Goal: Information Seeking & Learning: Learn about a topic

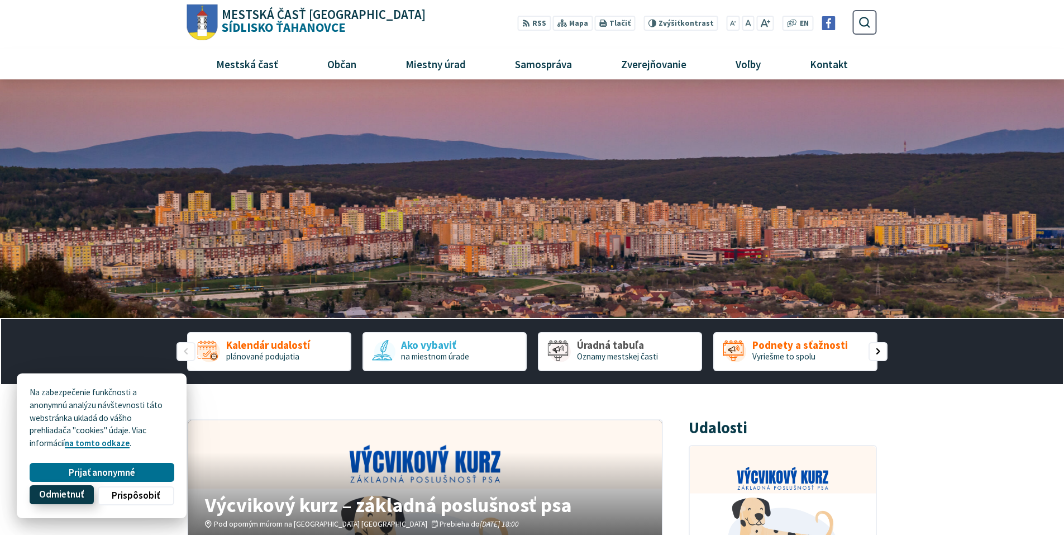
click at [78, 490] on span "Odmietnuť" at bounding box center [61, 495] width 45 height 12
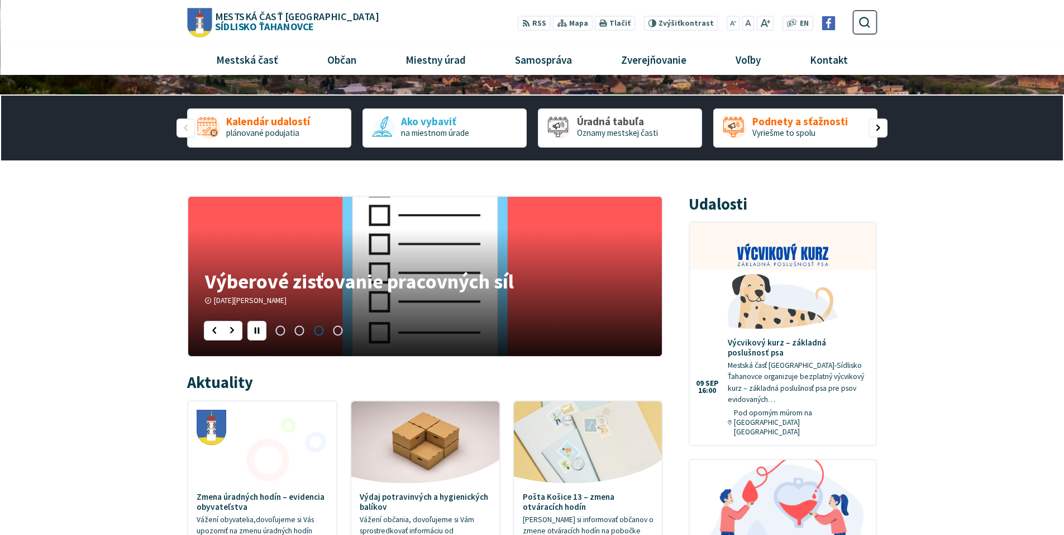
scroll to position [168, 0]
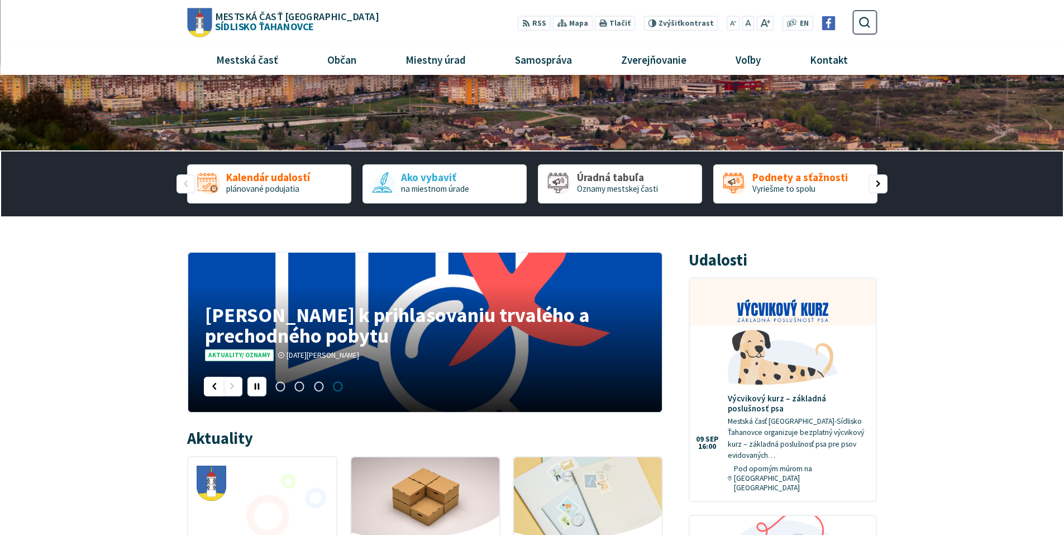
click at [214, 385] on div "Predošlý slajd" at bounding box center [213, 385] width 19 height 19
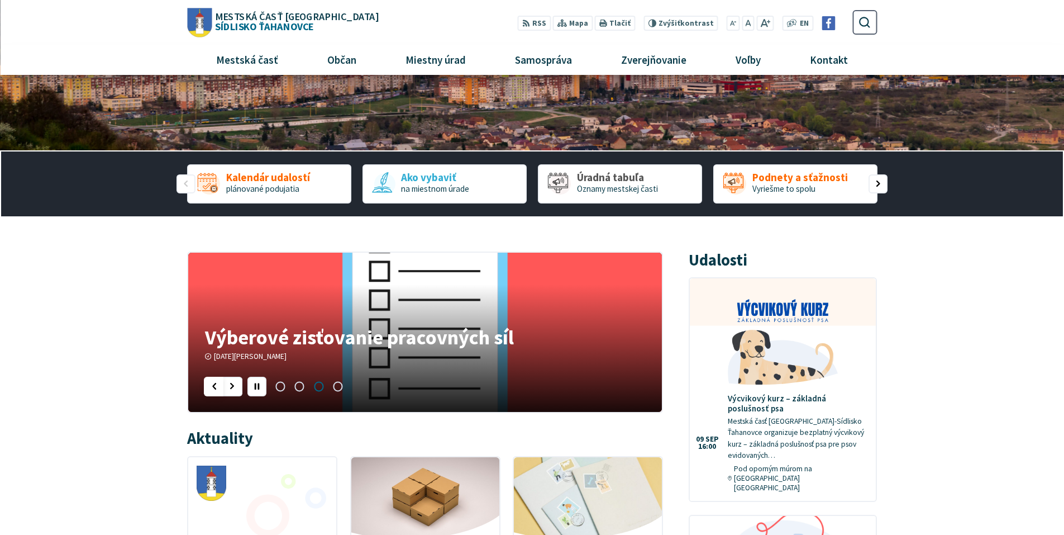
click at [214, 385] on div "Predošlý slajd" at bounding box center [213, 385] width 19 height 19
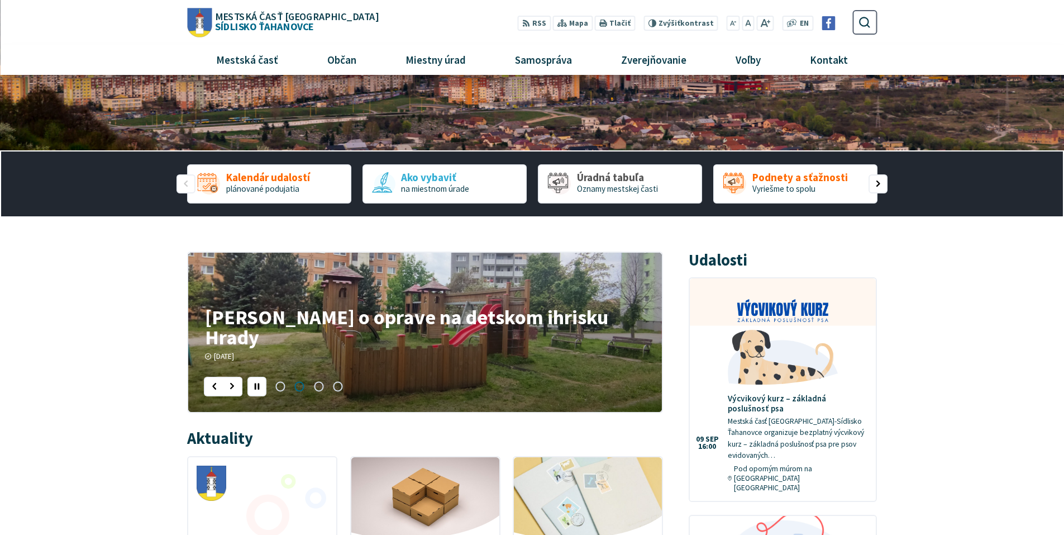
click at [337, 335] on h4 "Oznam o oprave na detskom ihrisku Hrady" at bounding box center [425, 327] width 440 height 40
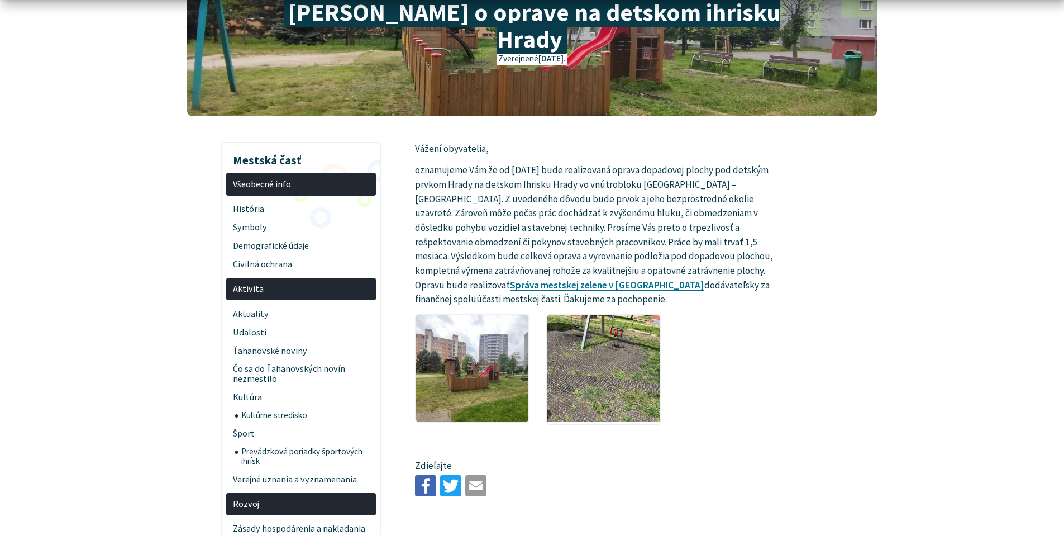
scroll to position [223, 0]
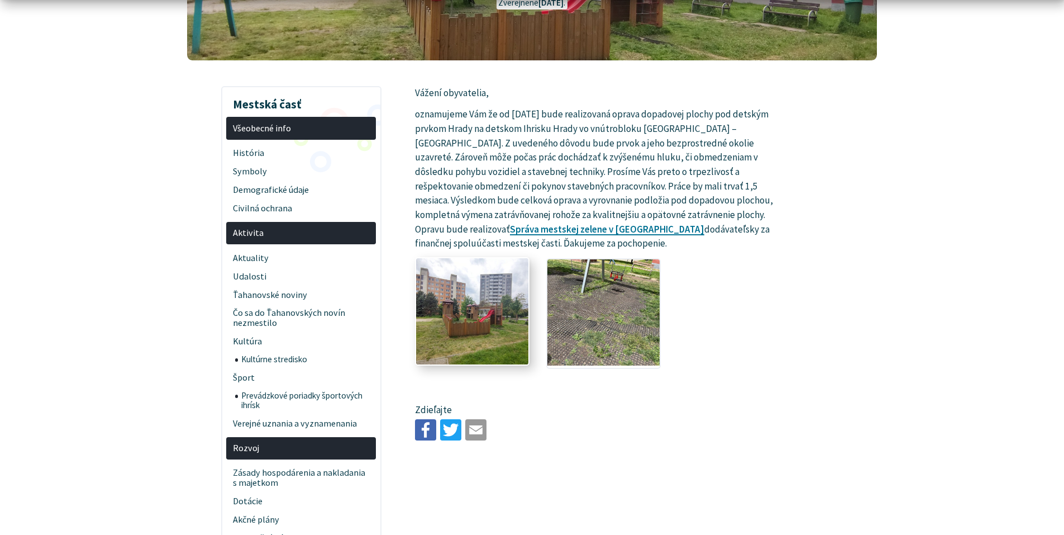
click at [478, 283] on img at bounding box center [472, 310] width 123 height 117
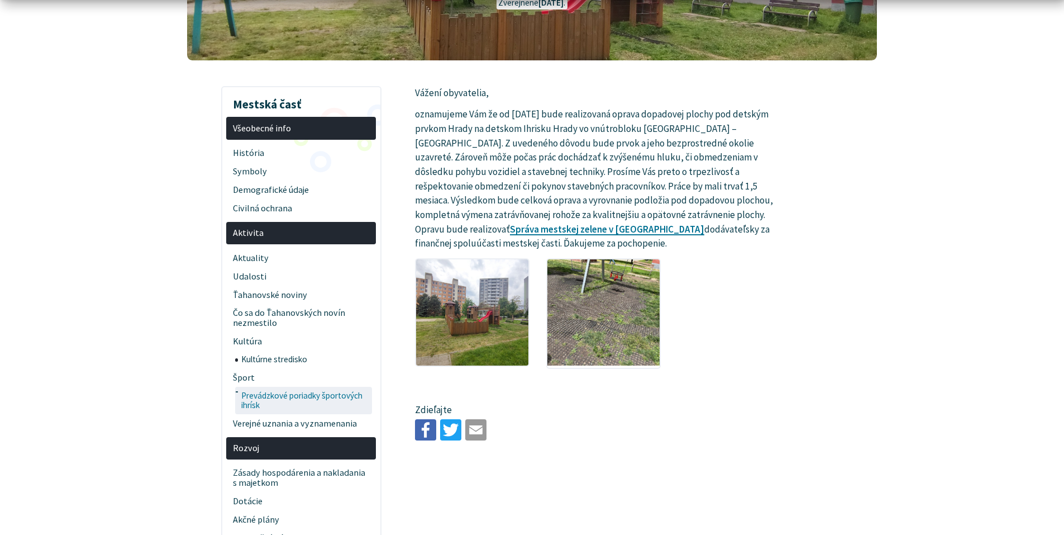
click at [314, 386] on span "Prevádzkové poriadky športových ihrísk" at bounding box center [305, 399] width 128 height 27
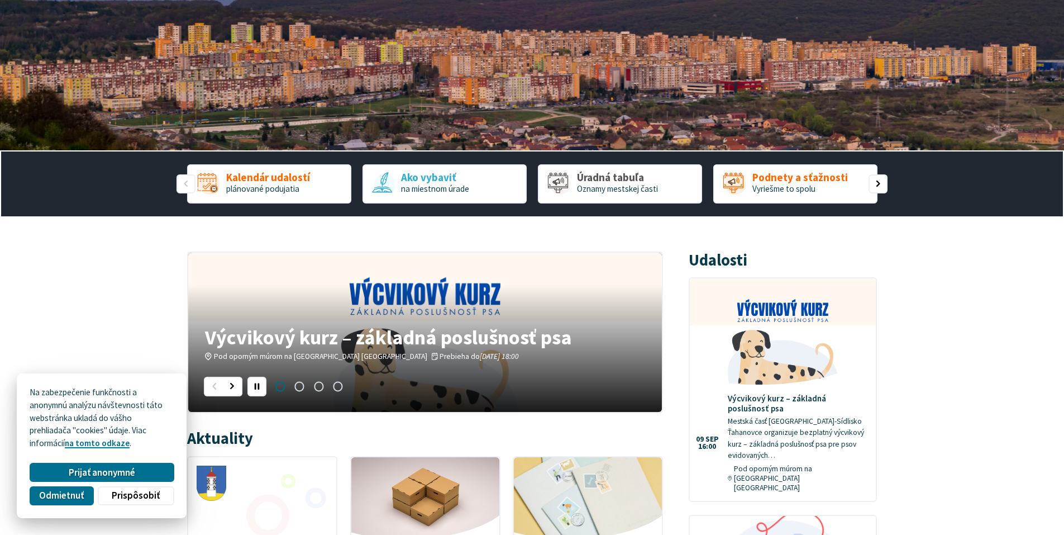
scroll to position [168, 0]
click at [63, 492] on span "Odmietnuť" at bounding box center [61, 495] width 45 height 12
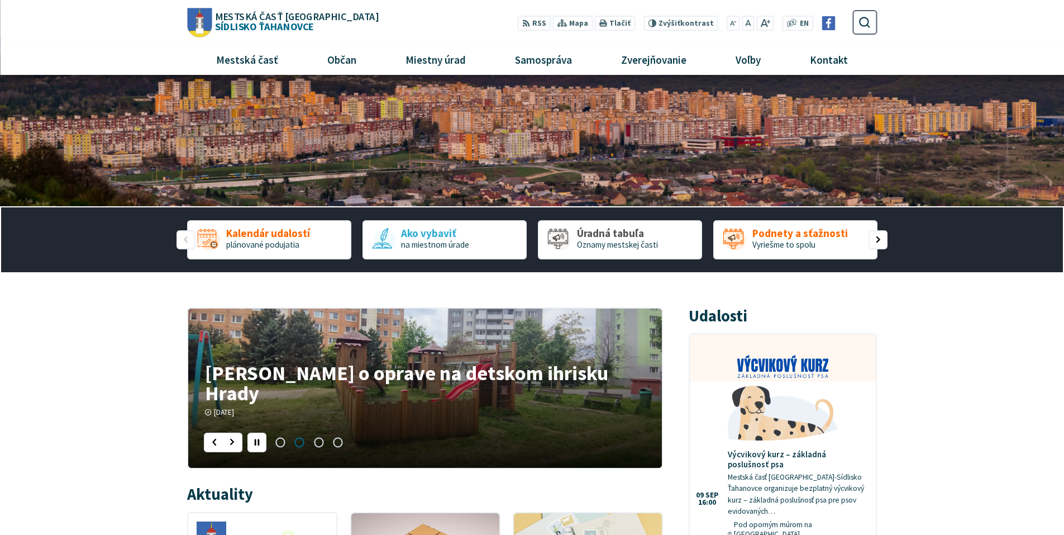
scroll to position [0, 0]
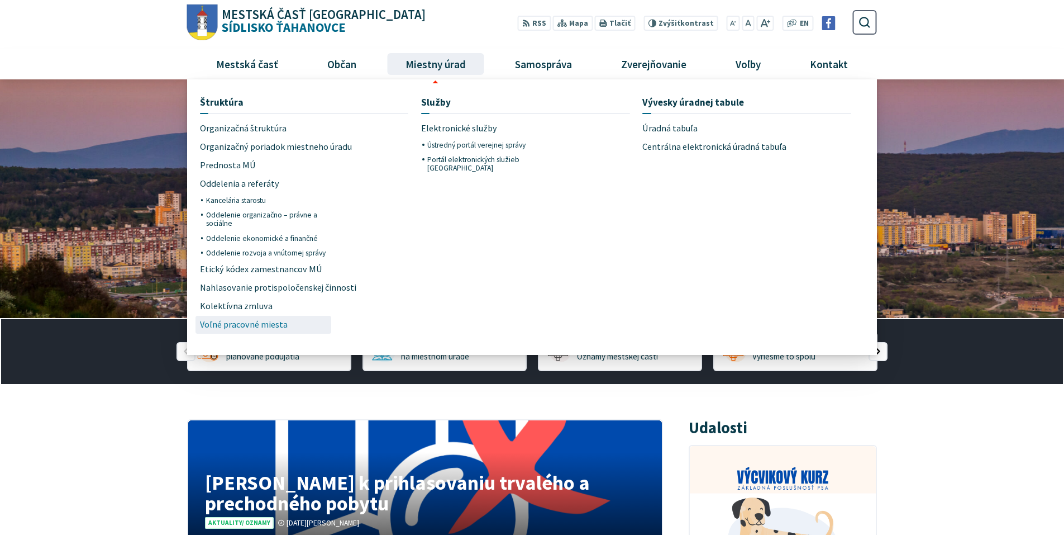
click at [256, 322] on span "Voľné pracovné miesta" at bounding box center [244, 325] width 88 height 18
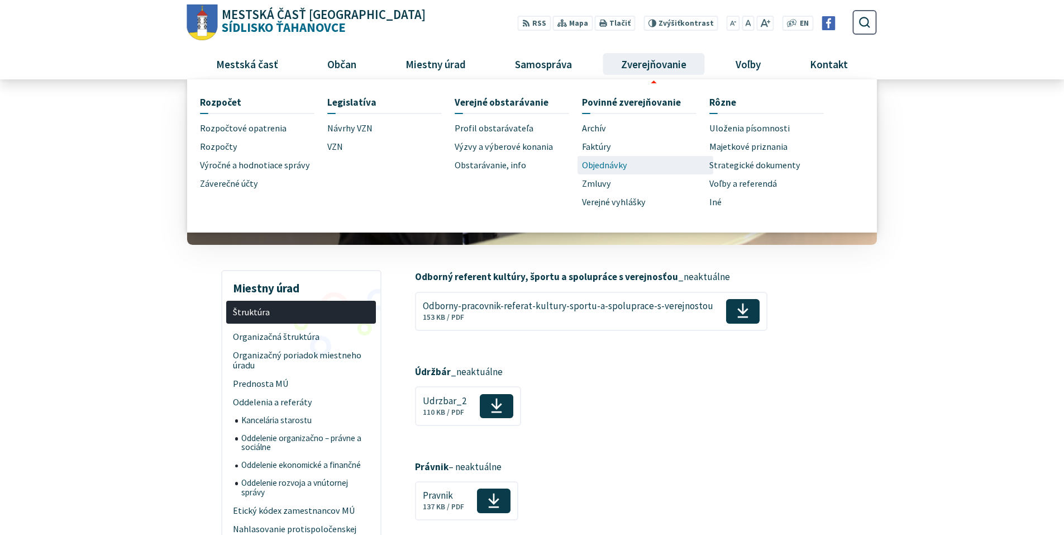
click at [594, 169] on span "Objednávky" at bounding box center [604, 165] width 45 height 18
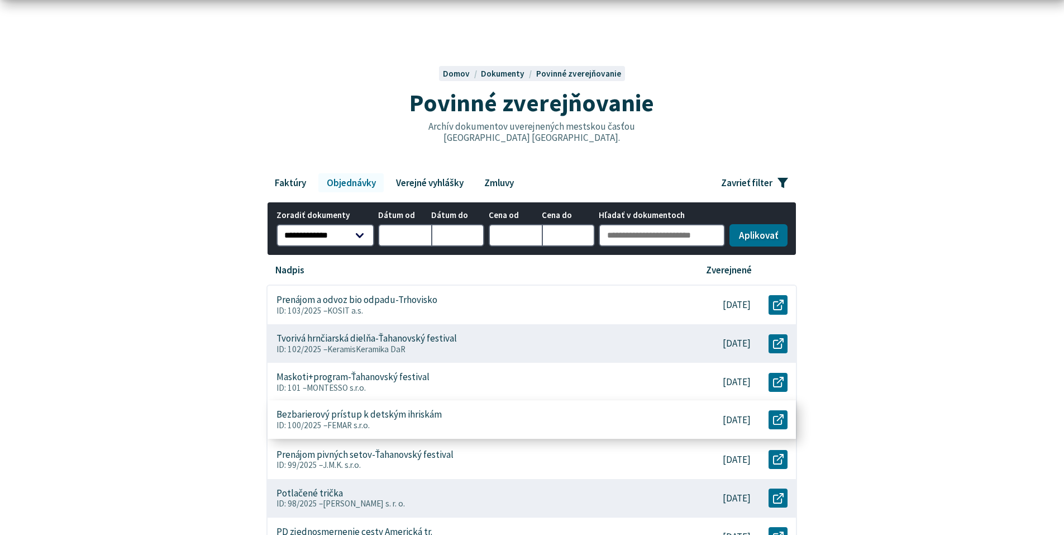
scroll to position [112, 0]
